Goal: Check status: Check status

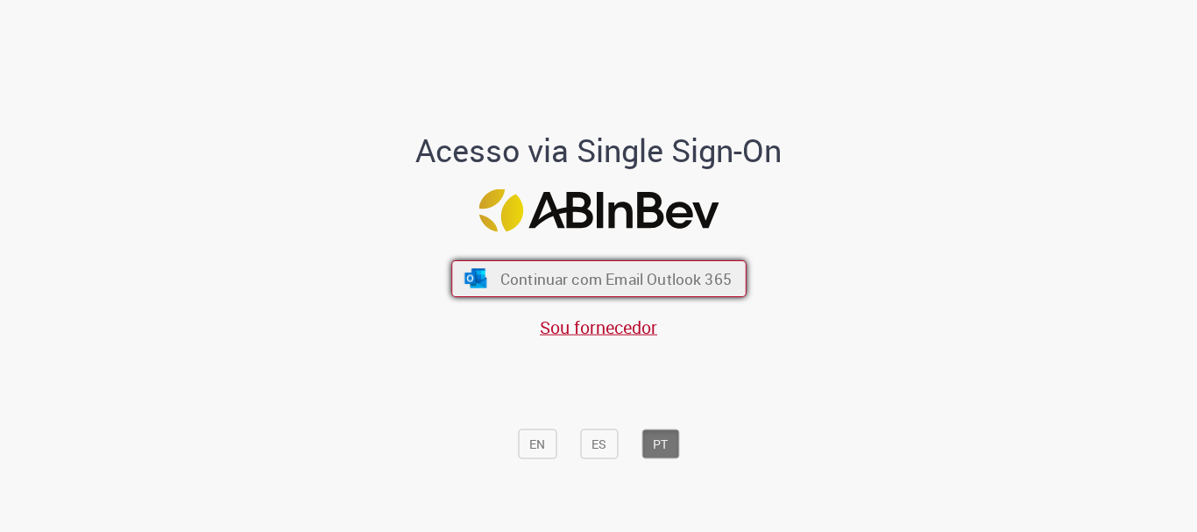
click at [624, 287] on span "Continuar com Email Outlook 365" at bounding box center [615, 279] width 231 height 20
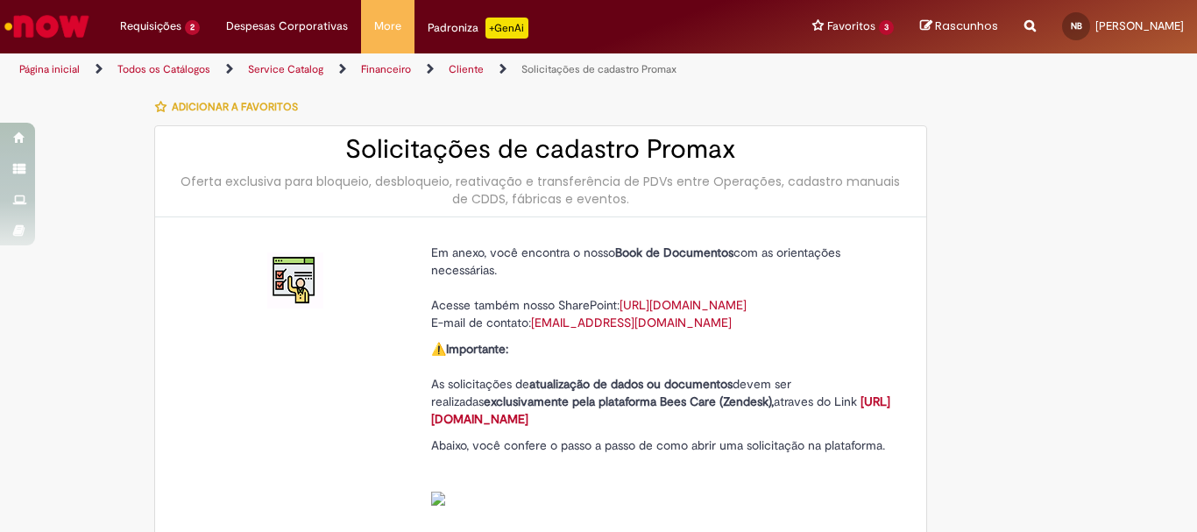
type input "**********"
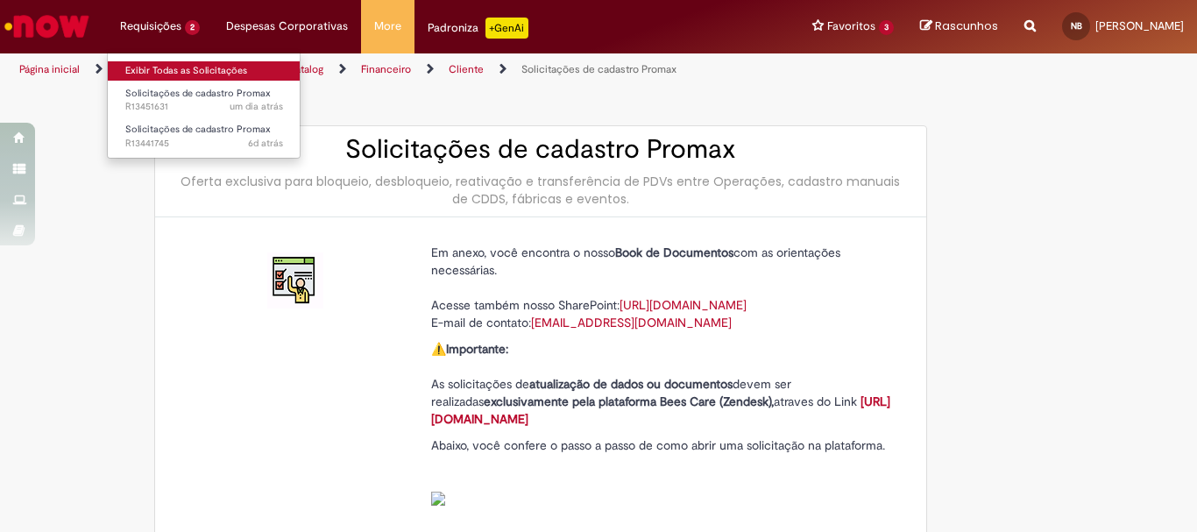
click at [174, 67] on link "Exibir Todas as Solicitações" at bounding box center [204, 70] width 193 height 19
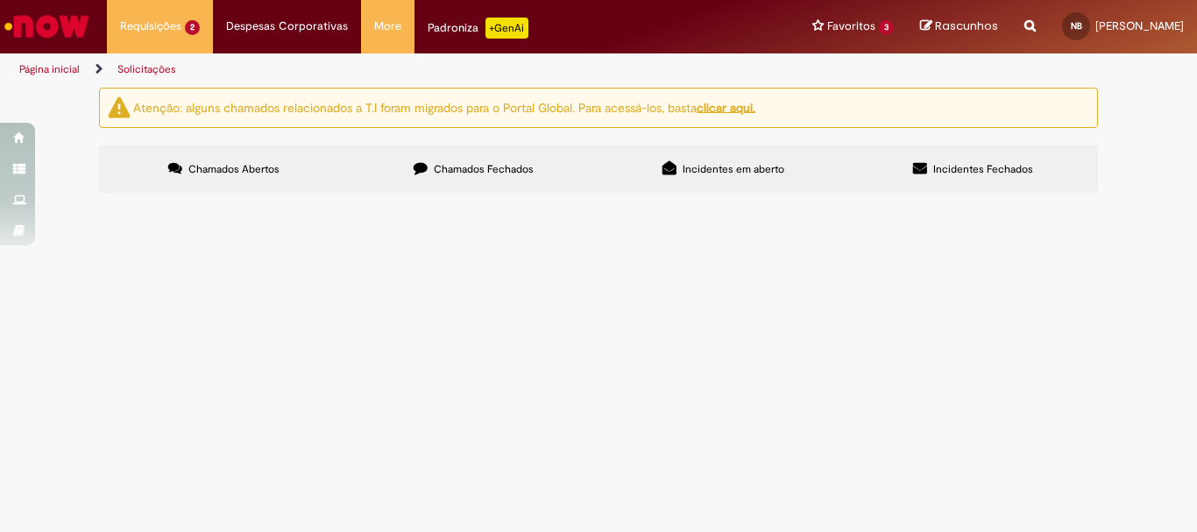
click at [0, 0] on span "Olá, gostaria de pedir a transferencia do PDV 40274 do CPF 020.194.963-64 para …" at bounding box center [0, 0] width 0 height 0
click at [0, 0] on span "R13451631" at bounding box center [0, 0] width 0 height 0
click at [0, 0] on span "R13441745" at bounding box center [0, 0] width 0 height 0
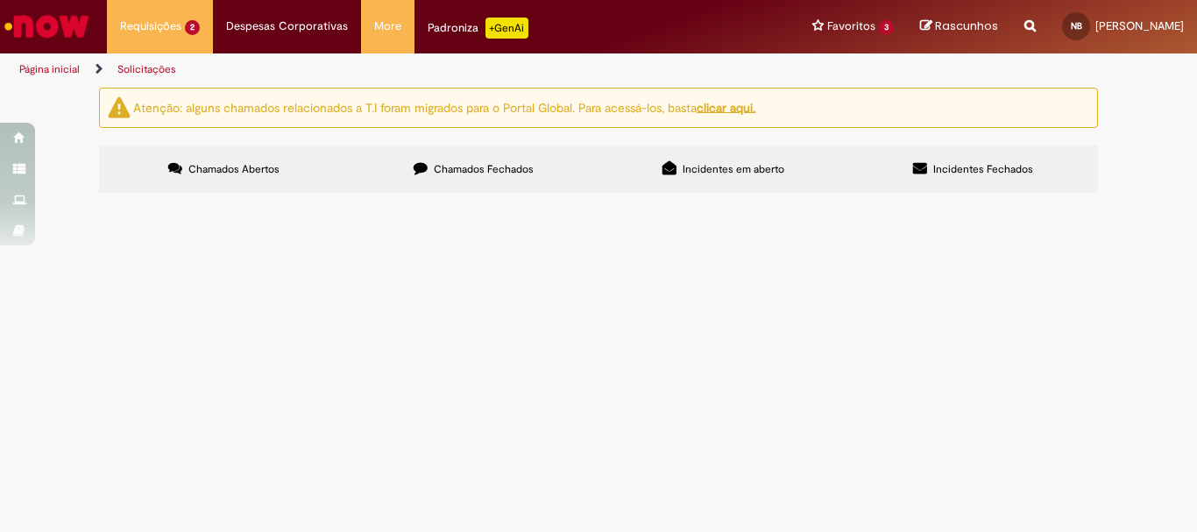
click at [0, 0] on span "R13441745" at bounding box center [0, 0] width 0 height 0
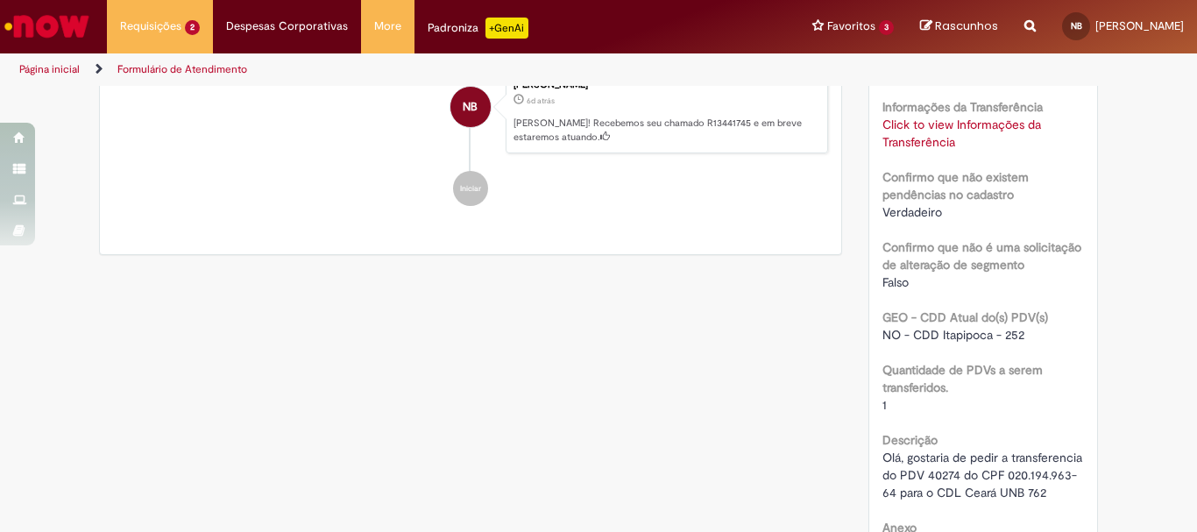
scroll to position [1052, 0]
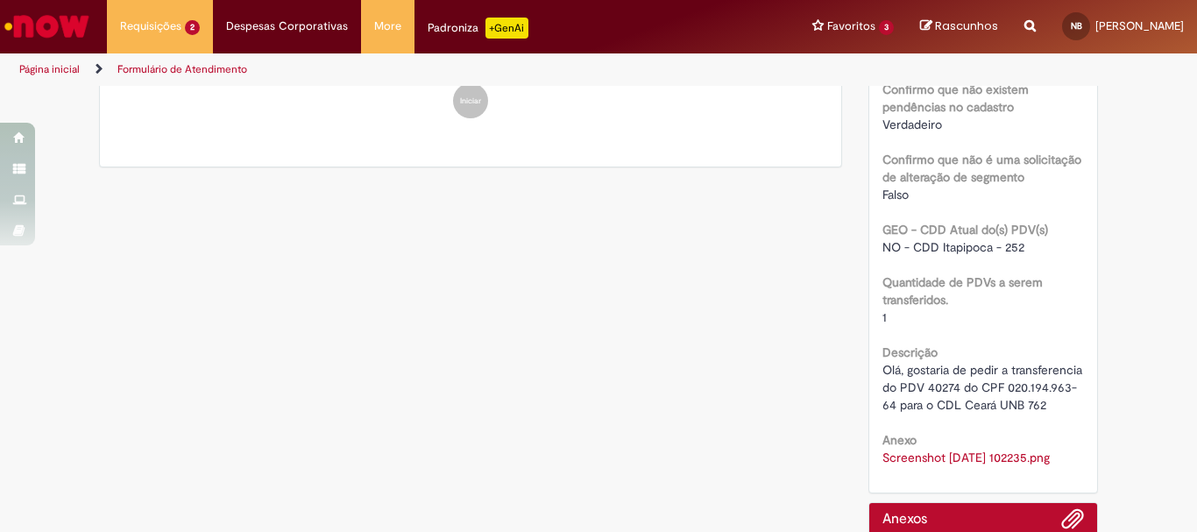
click at [936, 387] on span "Olá, gostaria de pedir a transferencia do PDV 40274 do CPF 020.194.963-64 para …" at bounding box center [984, 387] width 203 height 51
drag, startPoint x: 877, startPoint y: 385, endPoint x: 956, endPoint y: 384, distance: 79.8
click at [956, 384] on span "Olá, gostaria de pedir a transferencia do PDV 40274 do CPF 020.194.963-64 para …" at bounding box center [984, 387] width 203 height 51
copy span "020.194.963-64"
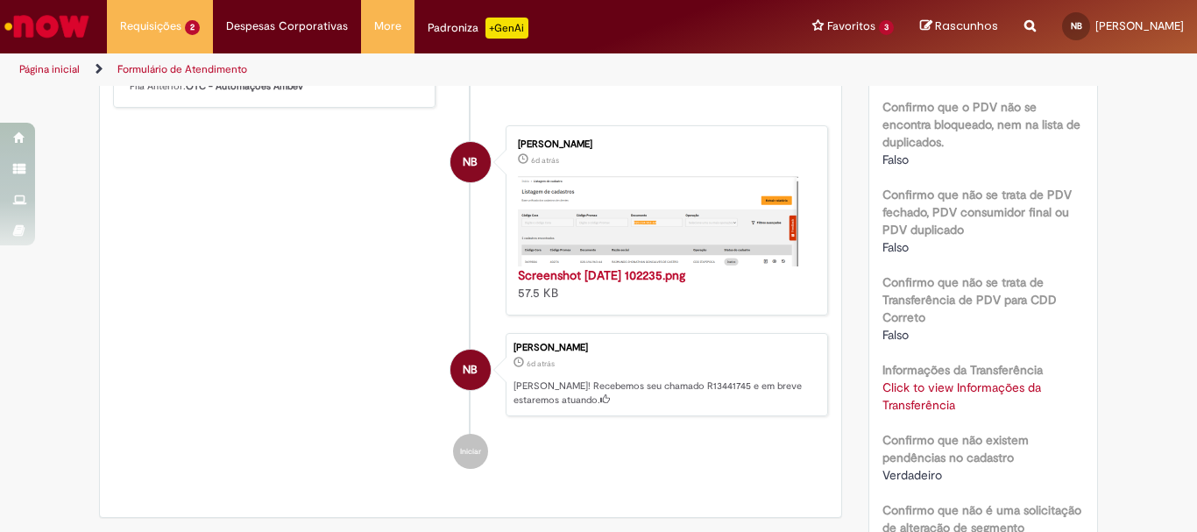
scroll to position [263, 0]
